Goal: Transaction & Acquisition: Purchase product/service

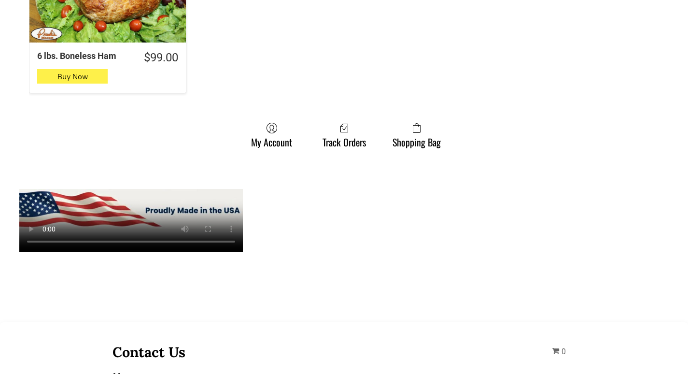
scroll to position [1110, 0]
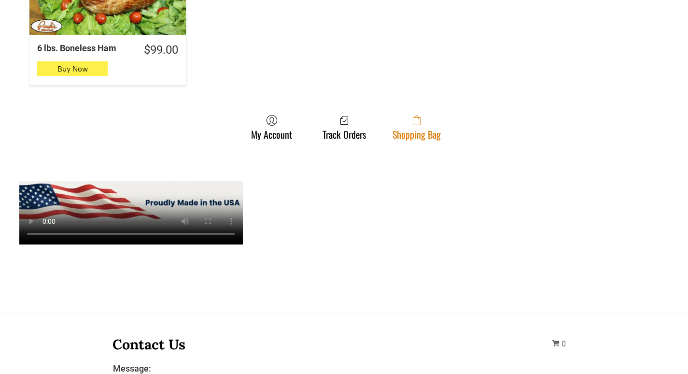
click at [397, 121] on link "Shopping Bag" at bounding box center [417, 127] width 58 height 26
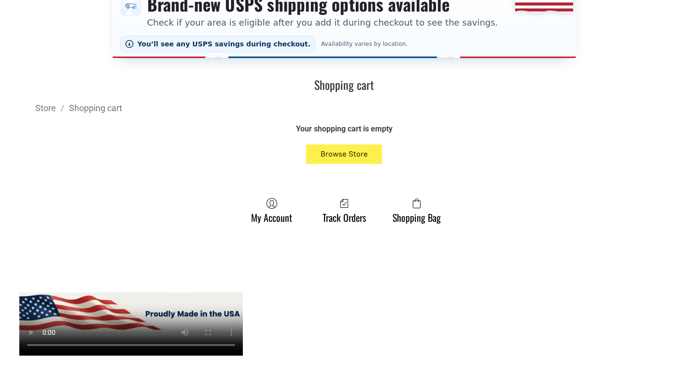
scroll to position [241, 0]
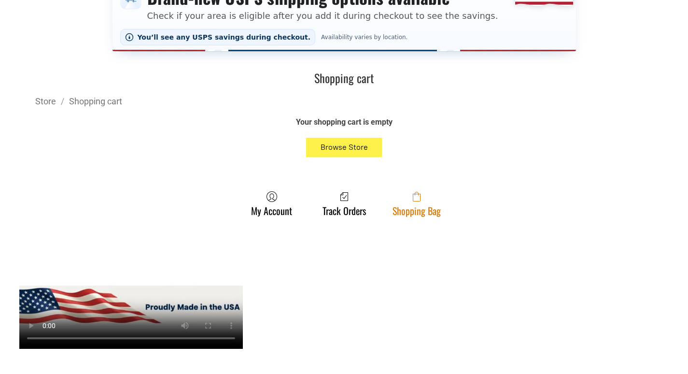
click at [421, 213] on link "Shopping Bag" at bounding box center [417, 204] width 58 height 26
click at [439, 209] on link "Shopping Bag" at bounding box center [417, 204] width 58 height 26
click at [433, 199] on span at bounding box center [417, 197] width 48 height 12
